Goal: Entertainment & Leisure: Browse casually

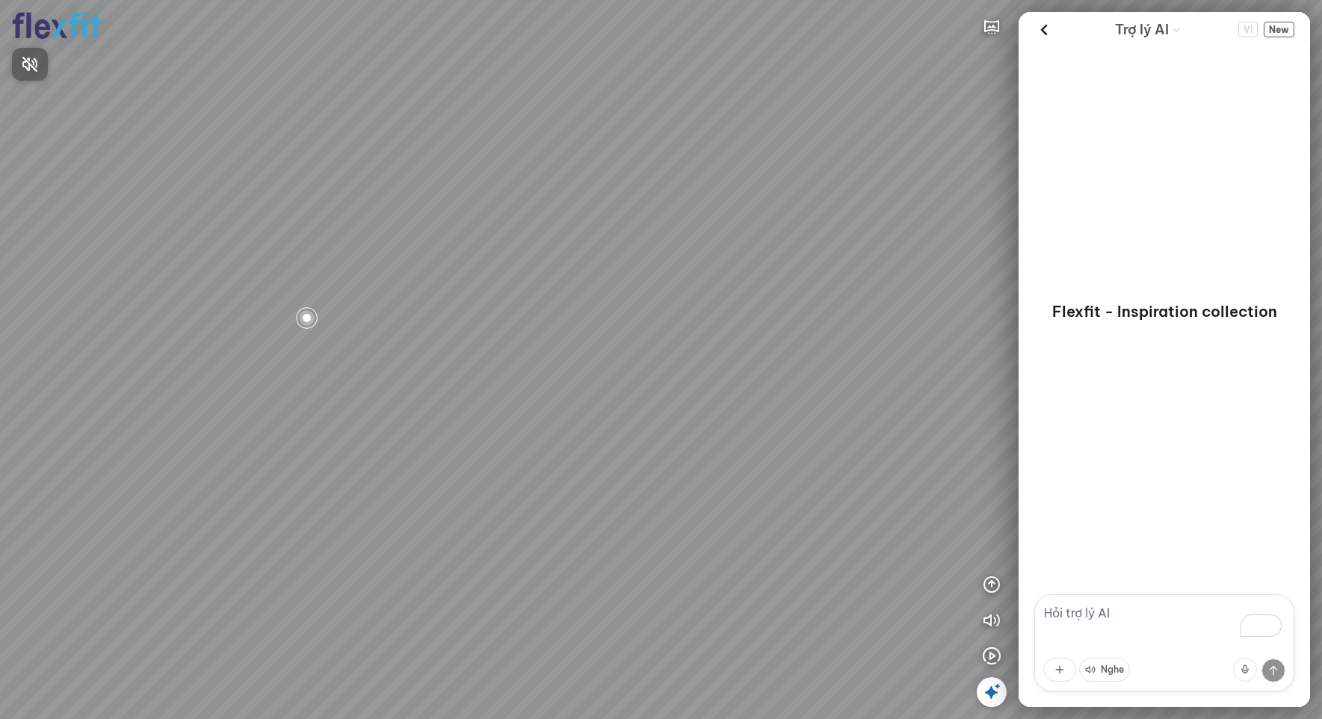
drag, startPoint x: 587, startPoint y: 332, endPoint x: 693, endPoint y: 311, distance: 107.6
click at [693, 311] on div at bounding box center [661, 359] width 1322 height 719
drag, startPoint x: 495, startPoint y: 318, endPoint x: 619, endPoint y: 284, distance: 128.5
click at [619, 284] on div at bounding box center [661, 359] width 1322 height 719
drag, startPoint x: 614, startPoint y: 353, endPoint x: 648, endPoint y: 399, distance: 57.2
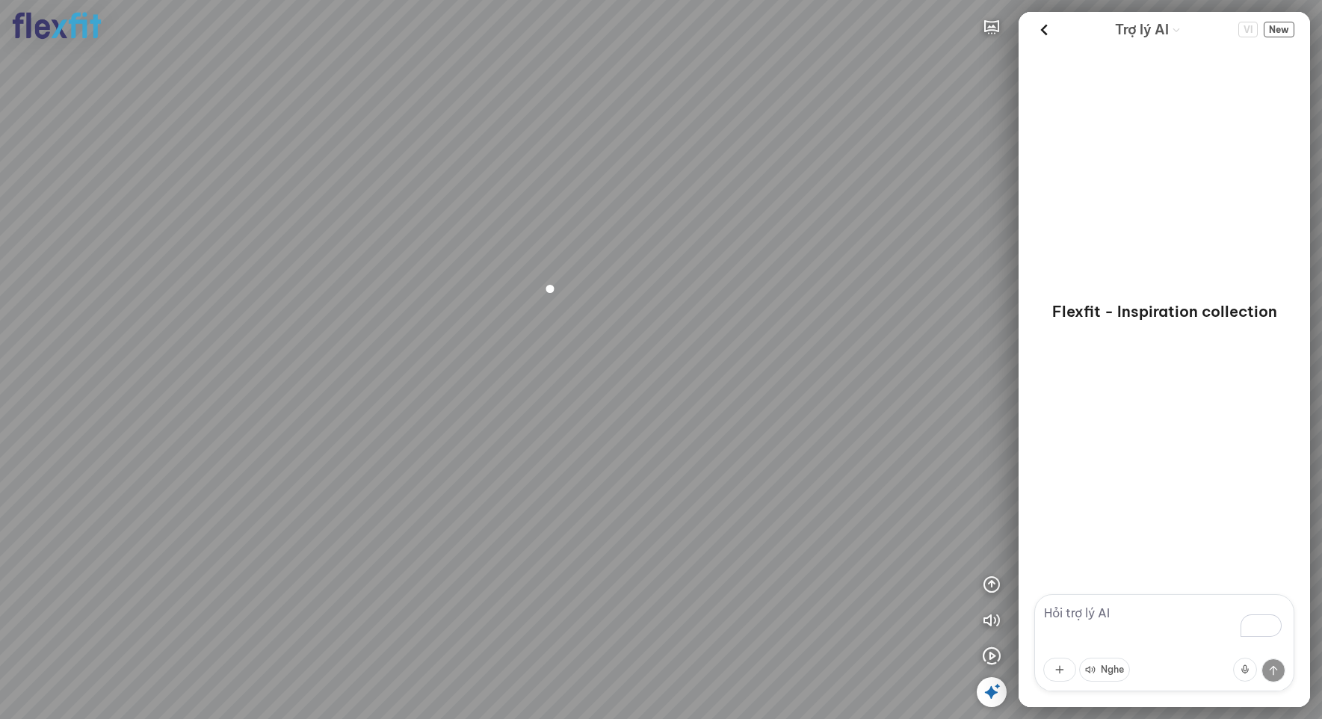
click at [648, 399] on div at bounding box center [661, 359] width 1322 height 719
click at [994, 583] on div at bounding box center [661, 359] width 1322 height 719
click at [994, 583] on icon "button" at bounding box center [992, 584] width 18 height 18
click at [993, 333] on img "button" at bounding box center [992, 333] width 18 height 18
drag, startPoint x: 448, startPoint y: 373, endPoint x: 496, endPoint y: 341, distance: 58.2
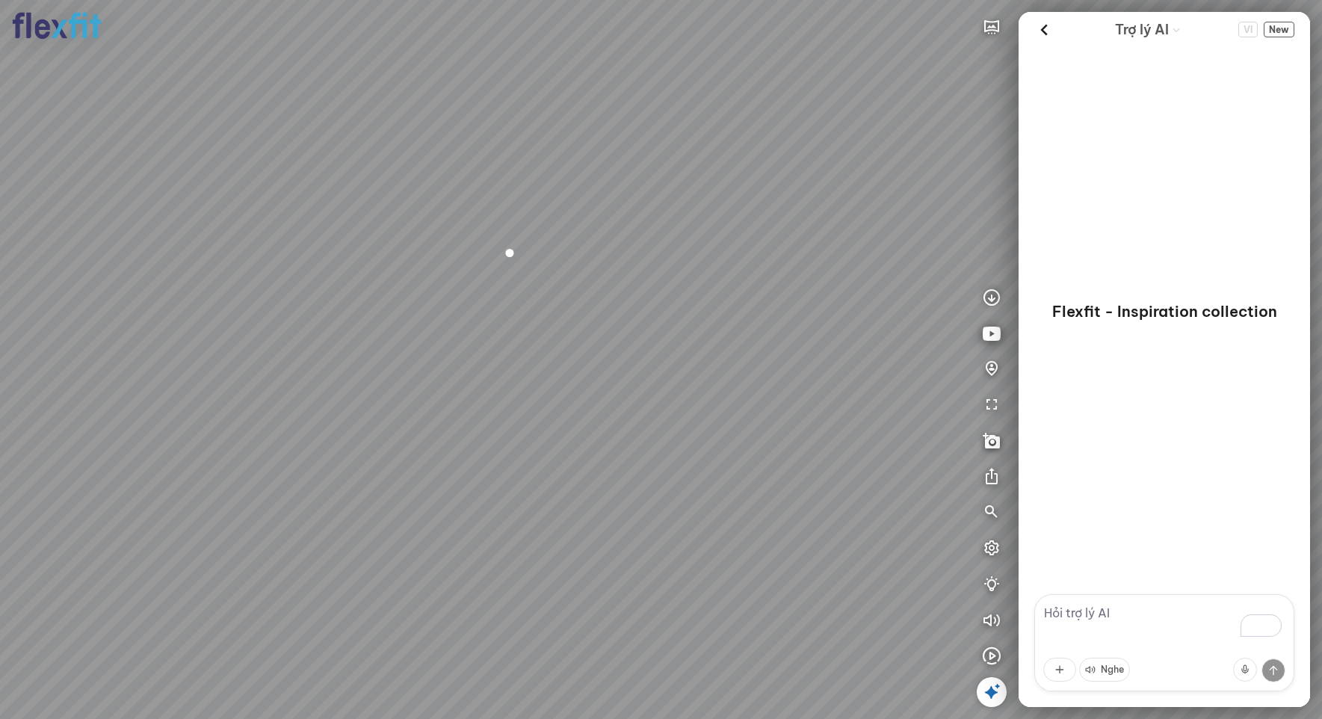
click at [495, 341] on div at bounding box center [661, 359] width 1322 height 719
